Goal: Information Seeking & Learning: Compare options

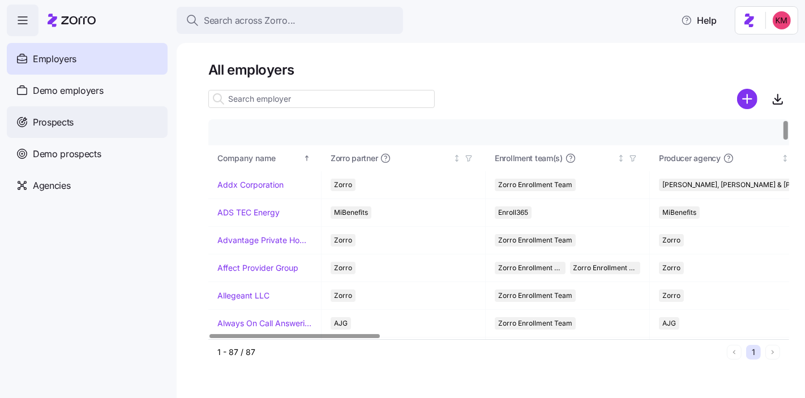
click at [71, 123] on span "Prospects" at bounding box center [53, 122] width 41 height 14
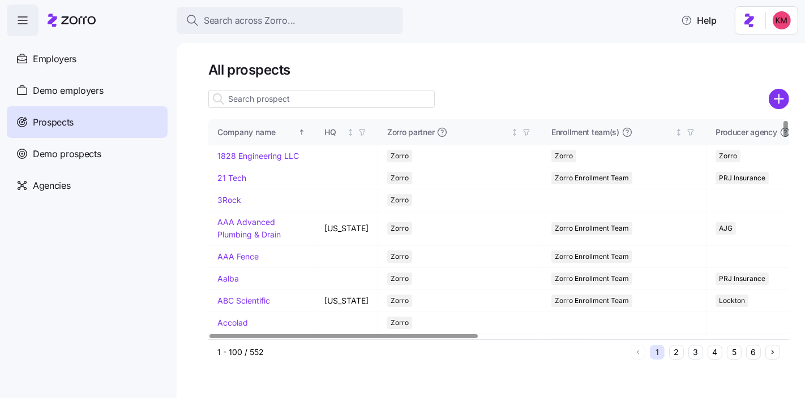
click at [338, 97] on input at bounding box center [321, 99] width 226 height 18
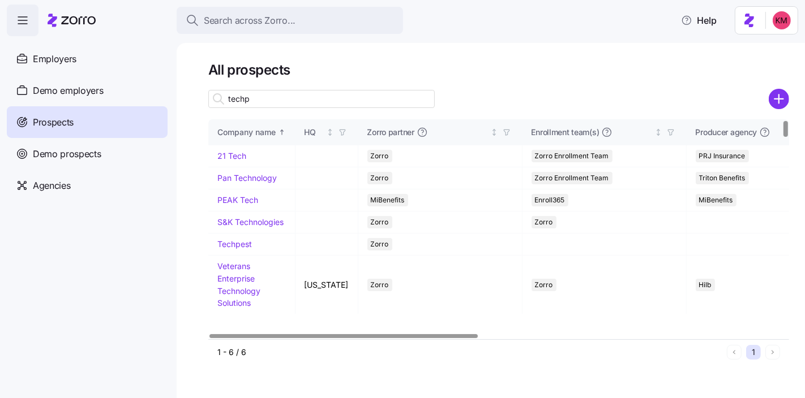
click at [374, 101] on input "techp" at bounding box center [321, 99] width 226 height 18
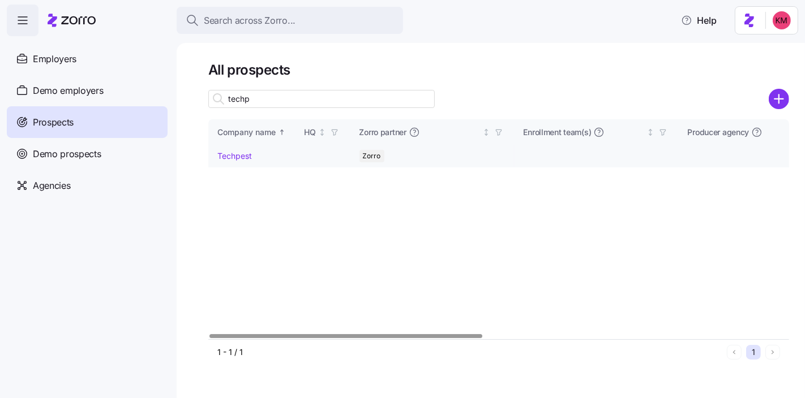
type input "techp"
click at [237, 155] on link "Techpest" at bounding box center [234, 156] width 35 height 10
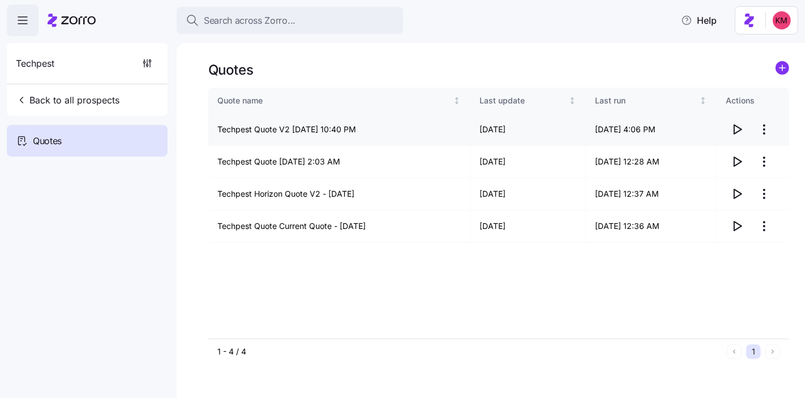
click at [735, 125] on icon "button" at bounding box center [737, 130] width 14 height 14
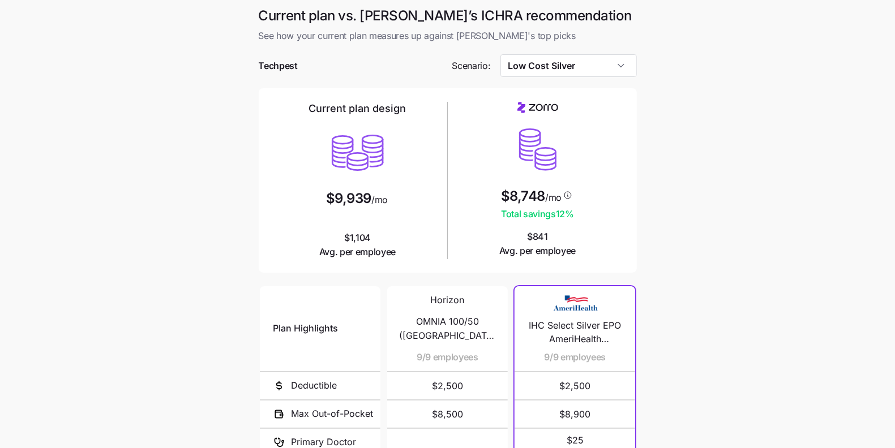
click at [584, 321] on span "IHC Select Silver EPO AmeriHealth Advantage $25/$60" at bounding box center [574, 333] width 93 height 28
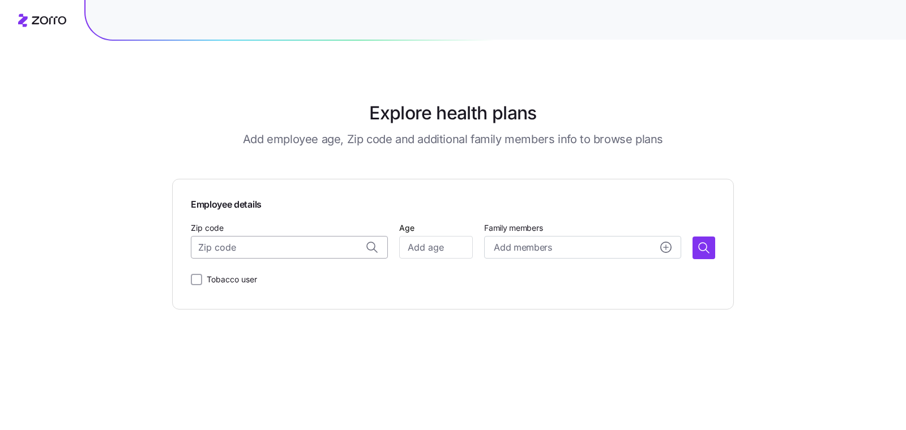
click at [308, 249] on input "Zip code" at bounding box center [289, 247] width 197 height 23
paste input "08096"
click at [323, 271] on span "08096, Gloucester County, NJ" at bounding box center [300, 278] width 158 height 14
type input "08096, Gloucester County, NJ"
click at [422, 247] on input "Age" at bounding box center [436, 247] width 74 height 23
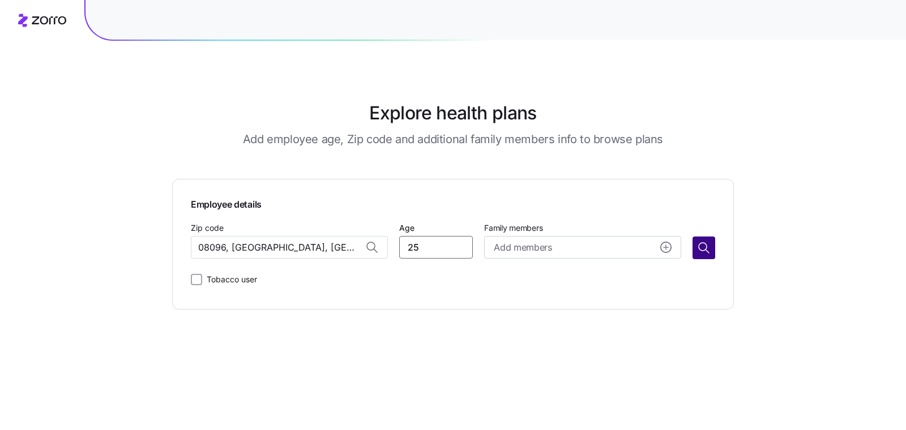
type input "25"
click at [717, 241] on div "Employee details Zip code 08096, Gloucester County, NJ Age 25 Family members Ad…" at bounding box center [452, 244] width 561 height 131
click at [711, 243] on button "button" at bounding box center [703, 248] width 23 height 23
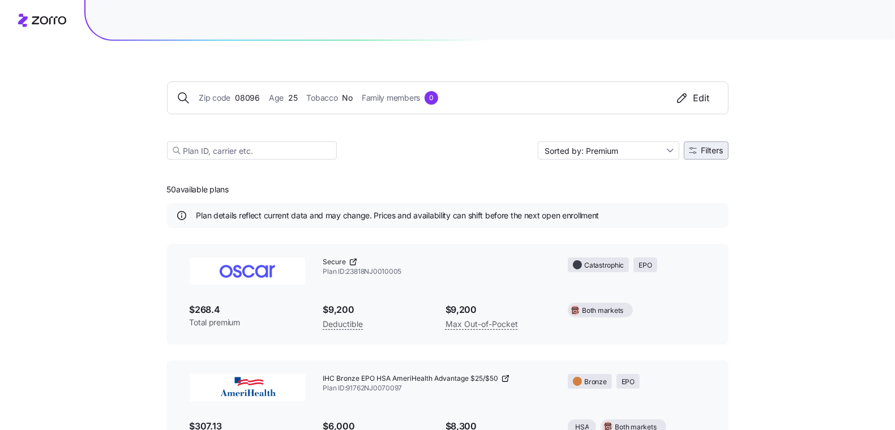
click at [701, 153] on span "Filters" at bounding box center [712, 151] width 22 height 8
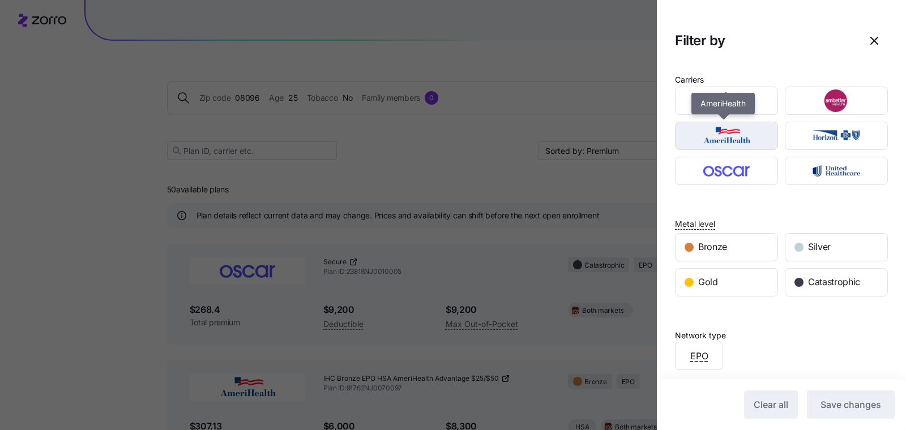
click at [723, 132] on img "button" at bounding box center [726, 136] width 83 height 23
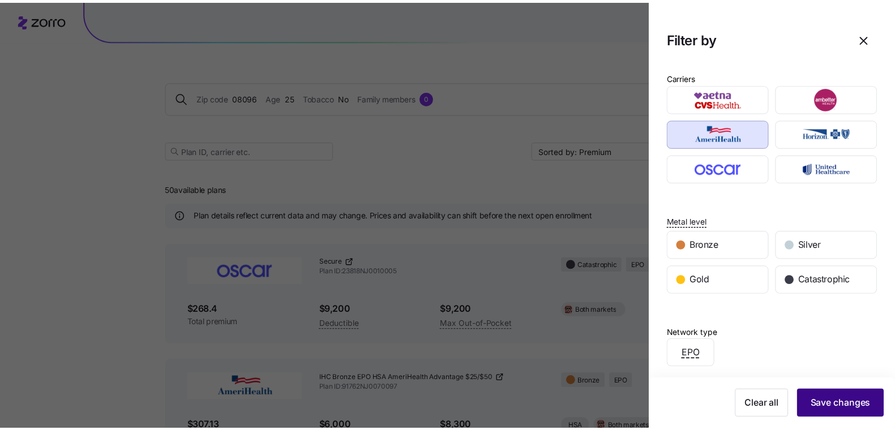
scroll to position [3, 0]
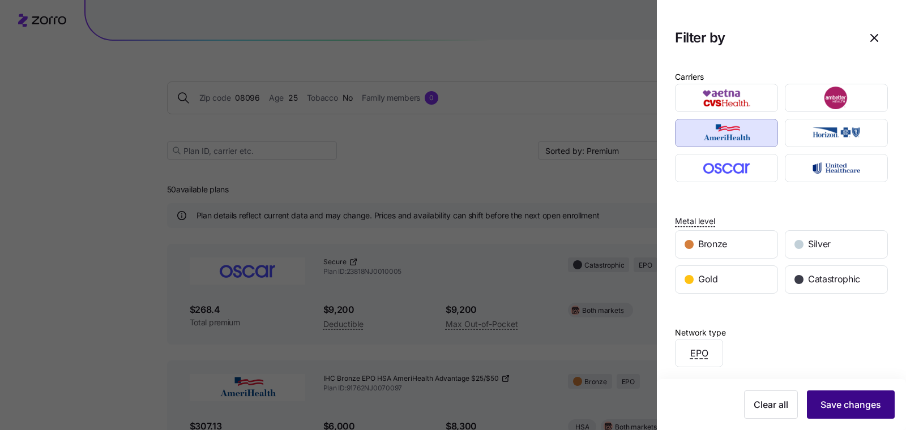
click at [855, 405] on span "Save changes" at bounding box center [850, 405] width 61 height 14
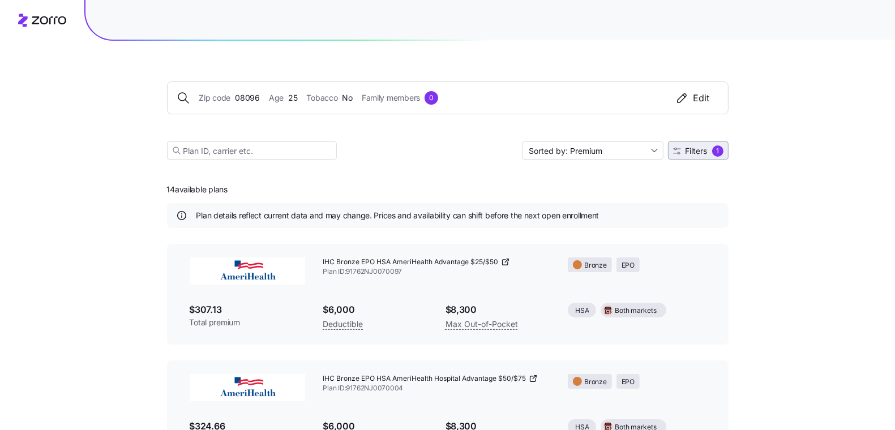
click at [691, 156] on button "Filters 1" at bounding box center [698, 150] width 61 height 18
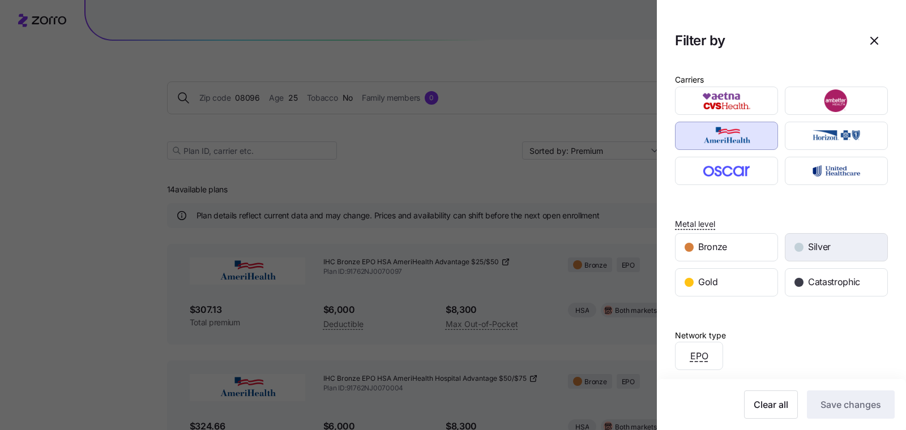
click at [808, 249] on span "Silver" at bounding box center [819, 247] width 23 height 14
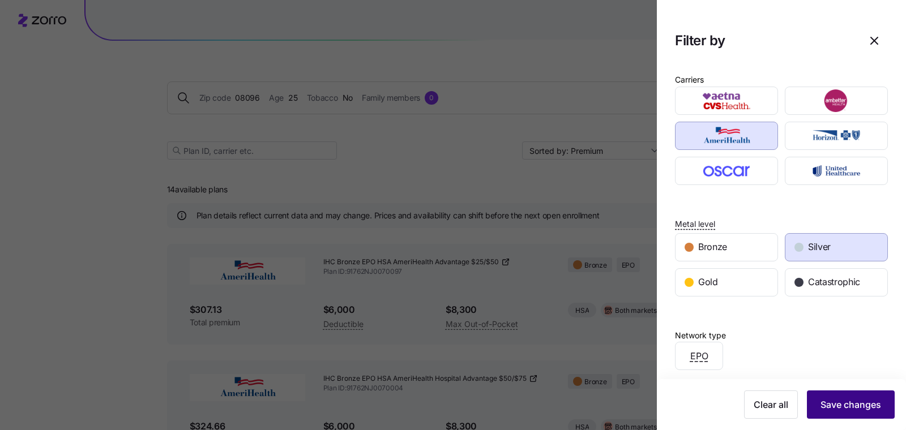
click at [835, 407] on span "Save changes" at bounding box center [850, 405] width 61 height 14
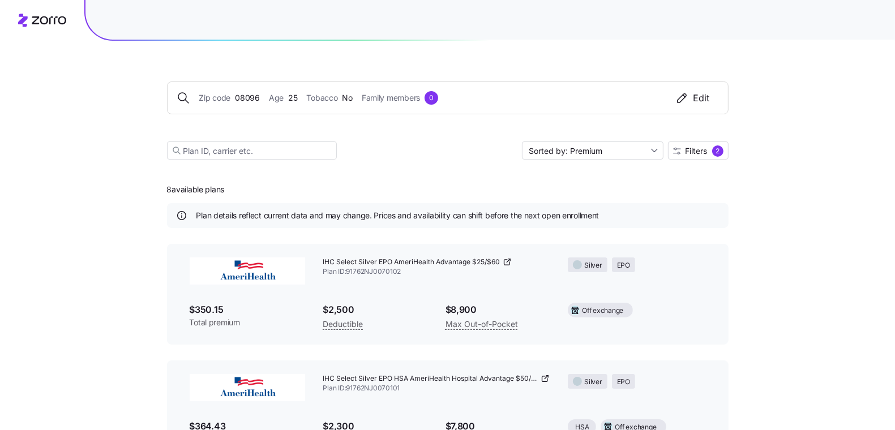
click at [509, 261] on icon at bounding box center [507, 262] width 9 height 9
